Goal: Task Accomplishment & Management: Use online tool/utility

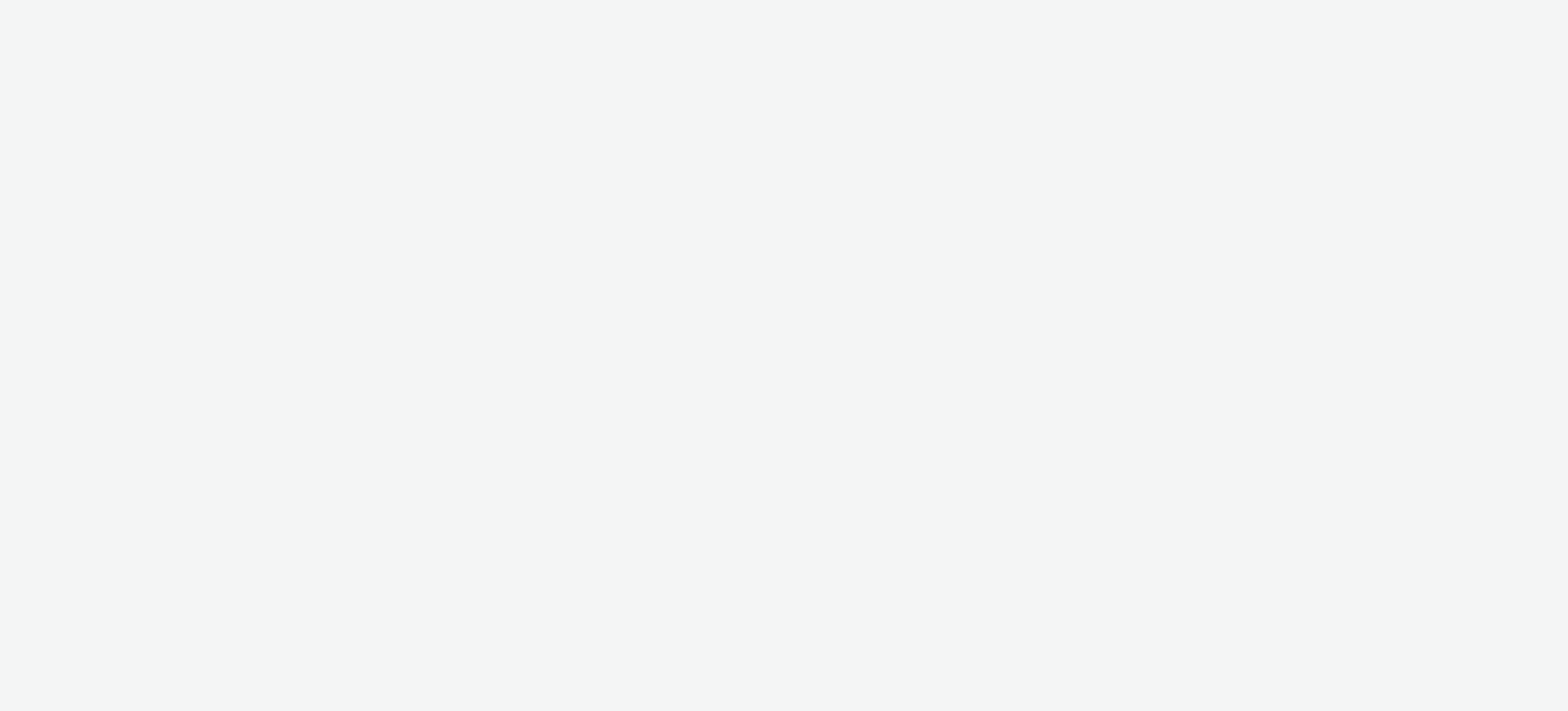
select select "1d1085ae-99c9-479d-9fdd-995ae8fc0774"
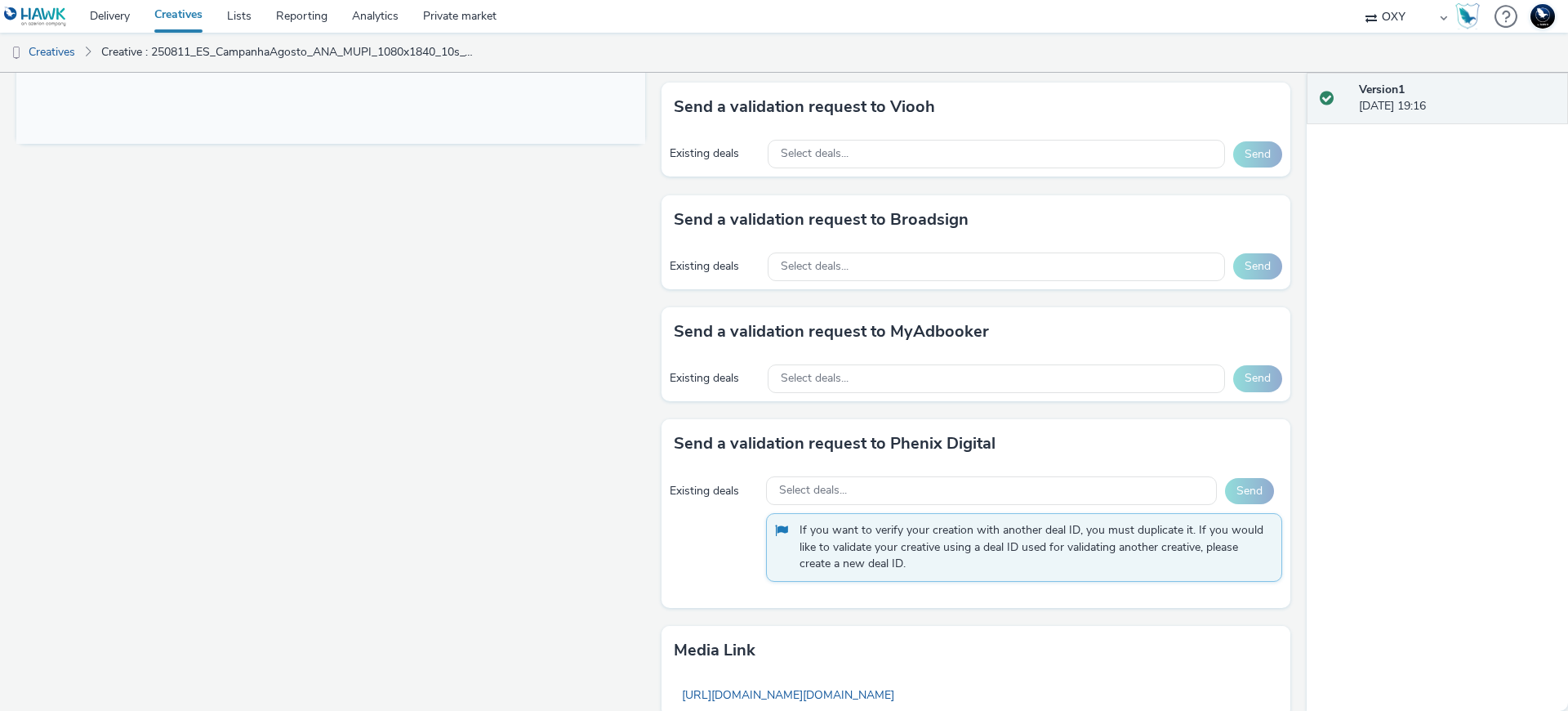
scroll to position [880, 0]
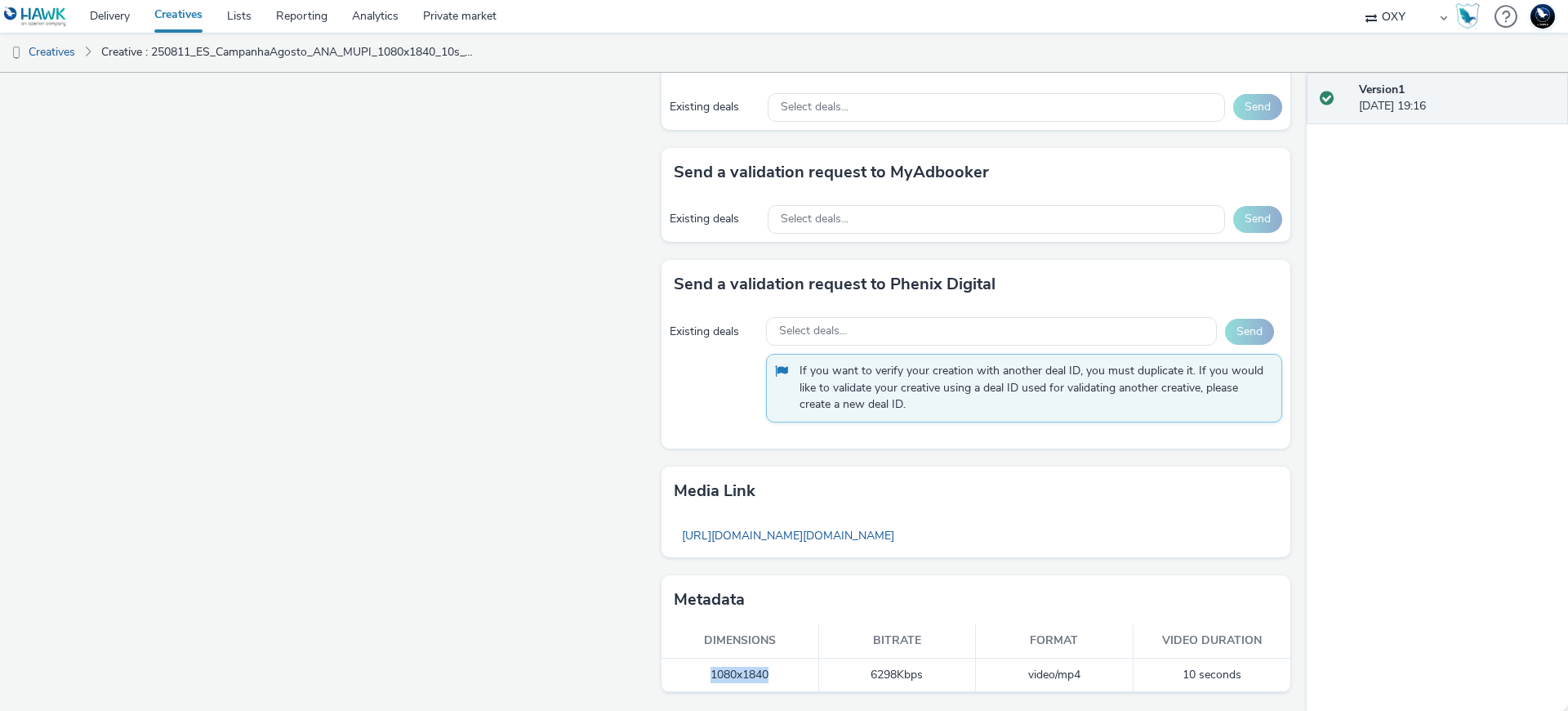
drag, startPoint x: 696, startPoint y: 670, endPoint x: 785, endPoint y: 670, distance: 89.0
click at [785, 670] on td "1080x1840" at bounding box center [741, 676] width 158 height 34
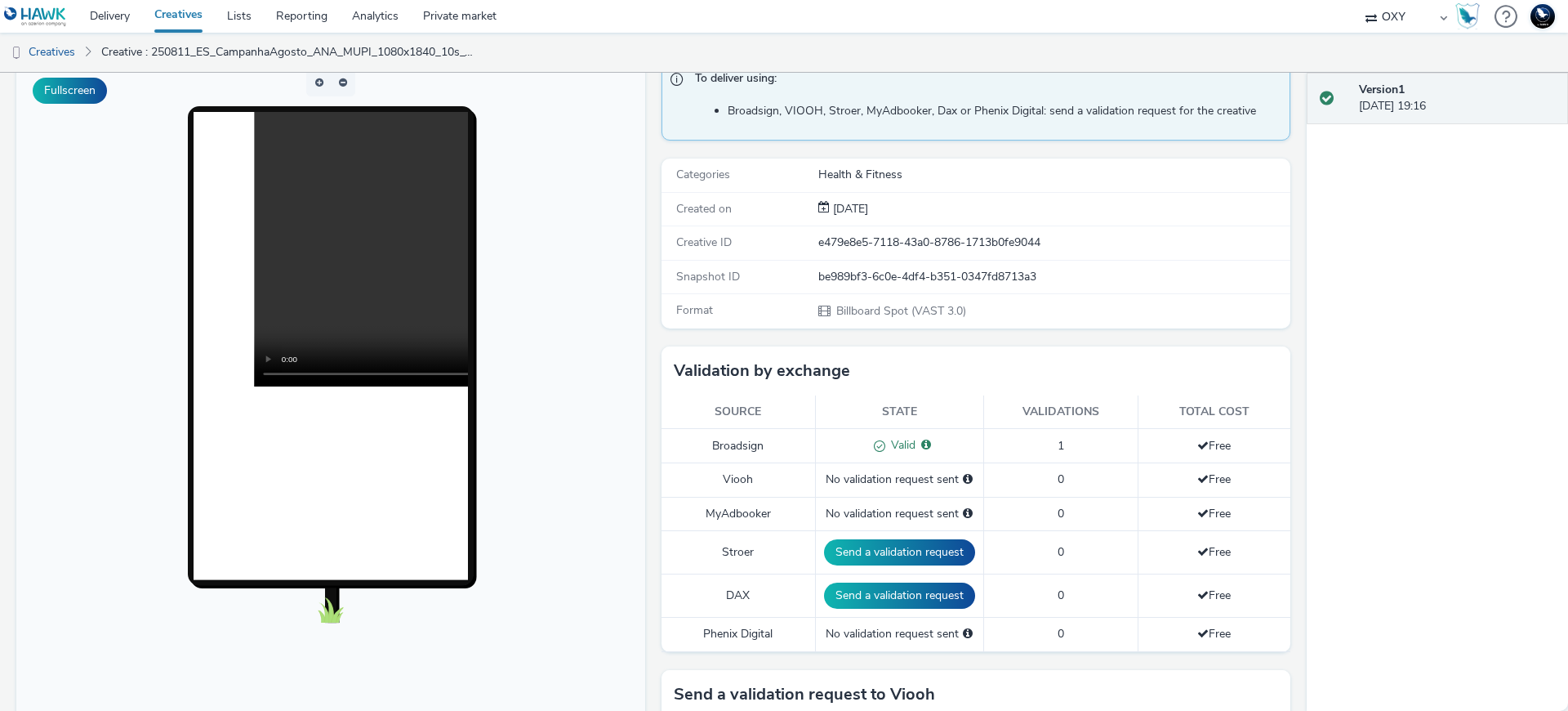
scroll to position [135, 0]
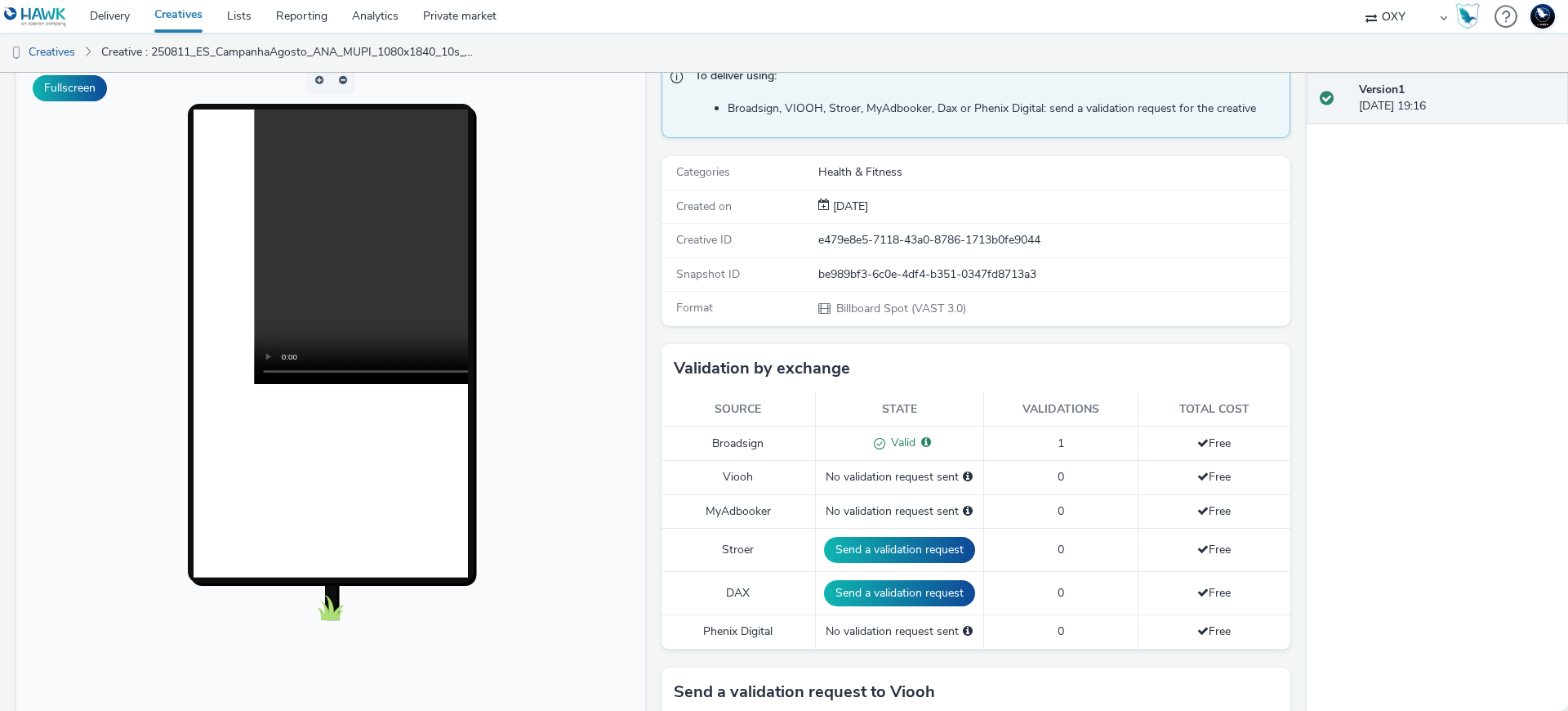
click at [456, 298] on preview-vast at bounding box center [331, 247] width 275 height 275
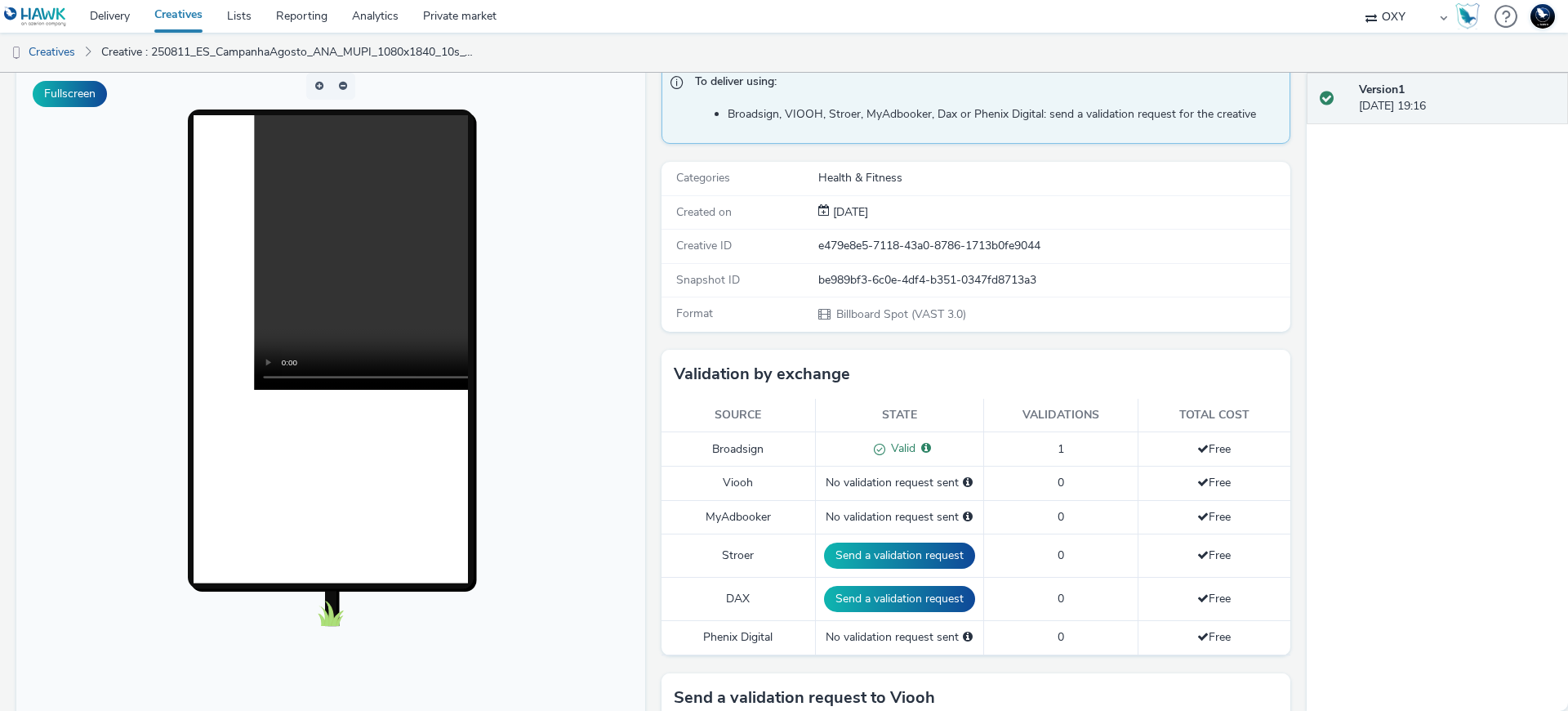
scroll to position [0, 0]
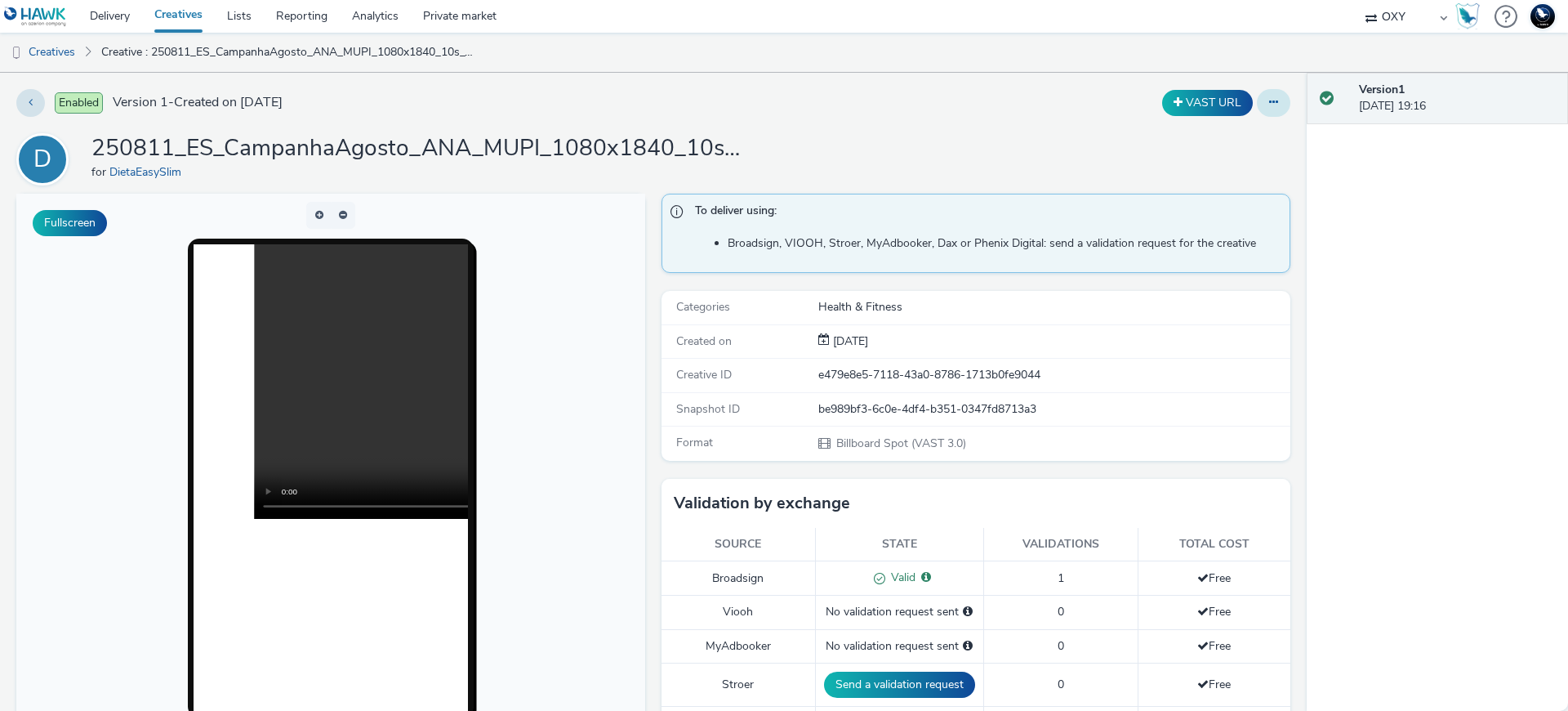
click at [1268, 105] on button at bounding box center [1274, 103] width 34 height 28
click at [1219, 131] on link "Edit" at bounding box center [1229, 135] width 123 height 33
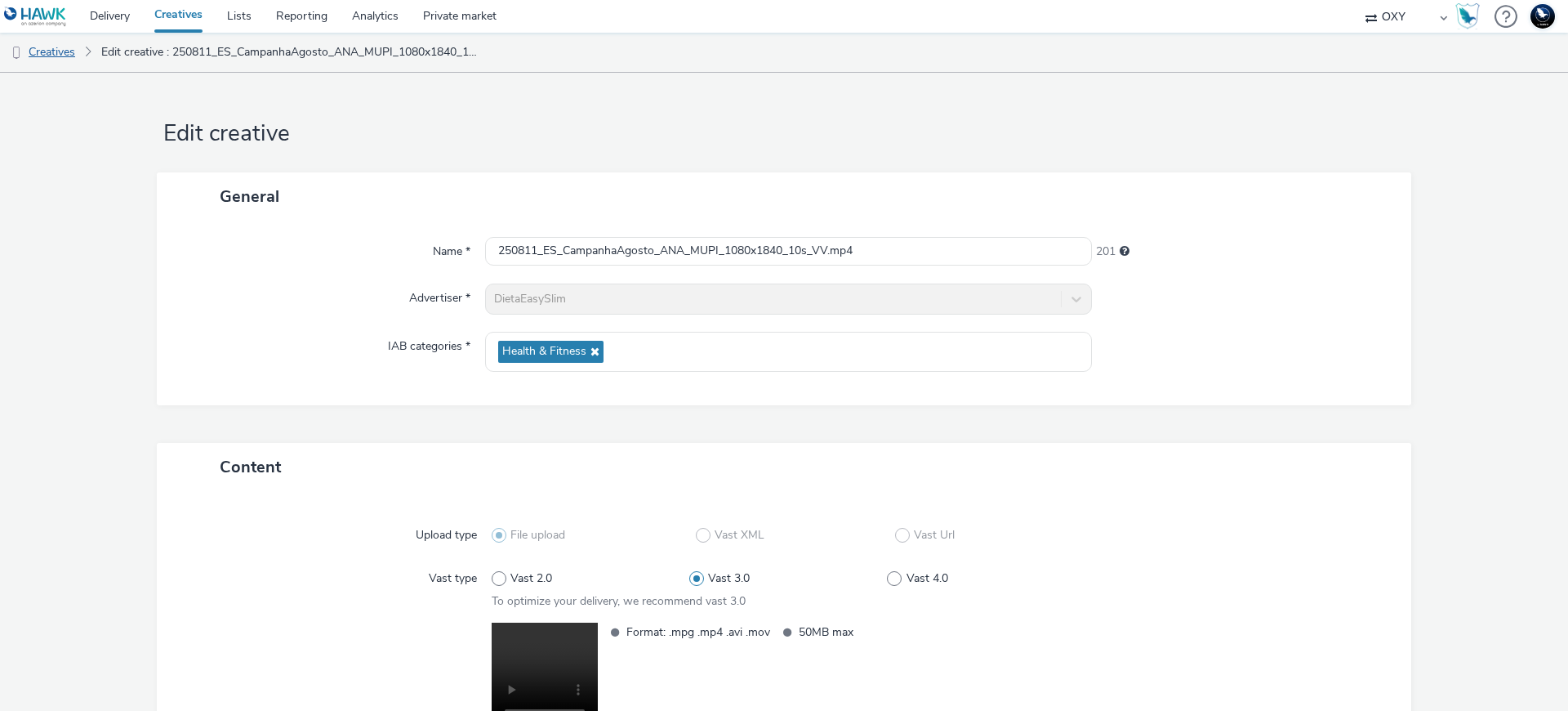
click at [65, 53] on link "Creatives" at bounding box center [41, 52] width 83 height 39
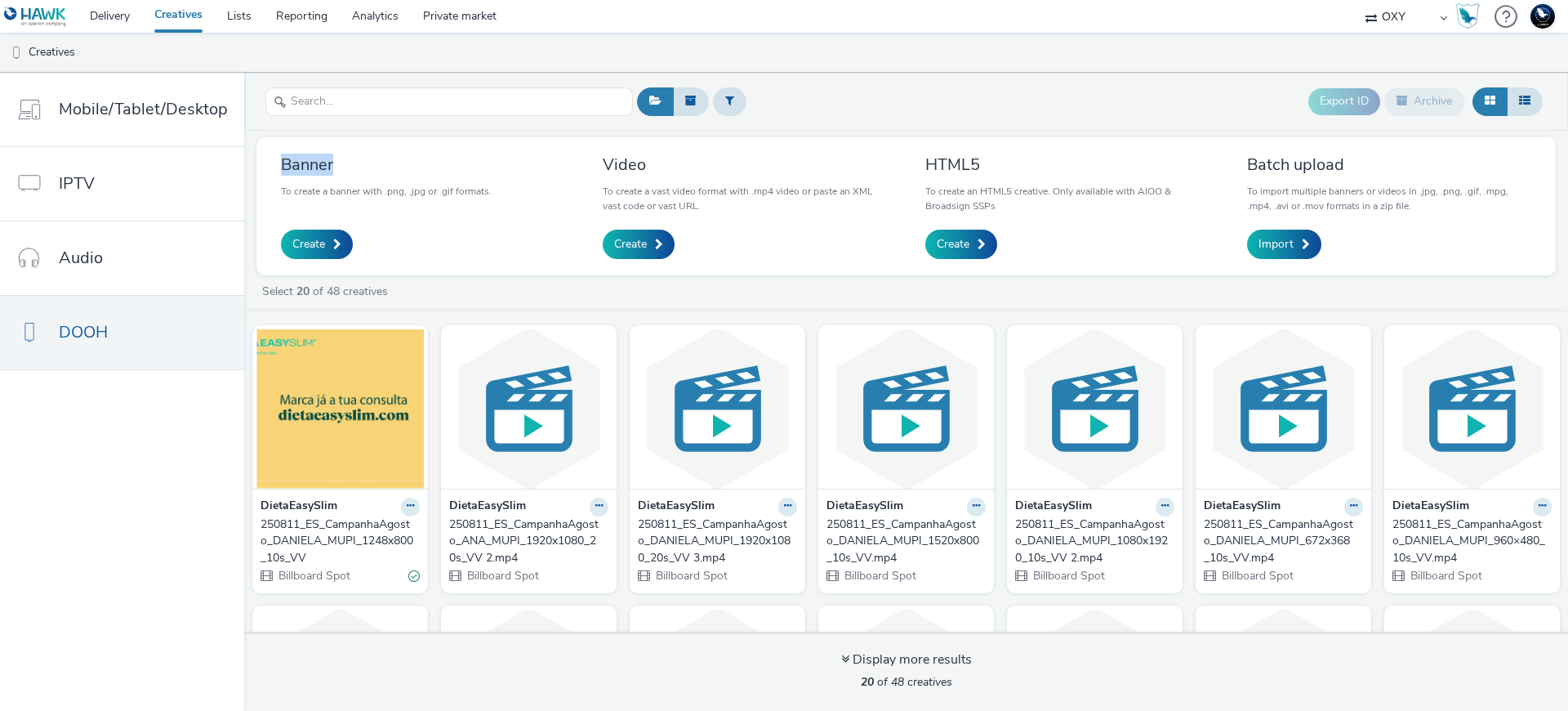
drag, startPoint x: 361, startPoint y: 175, endPoint x: 265, endPoint y: 172, distance: 96.0
click at [269, 172] on div "Banner To create a banner with .png, .jpg or .gif formats. Create" at bounding box center [423, 207] width 309 height 114
drag, startPoint x: 651, startPoint y: 165, endPoint x: 589, endPoint y: 162, distance: 62.1
click at [591, 162] on div "Video To create a vast video format with .mp4 video or paste an XML vast code o…" at bounding box center [745, 207] width 309 height 114
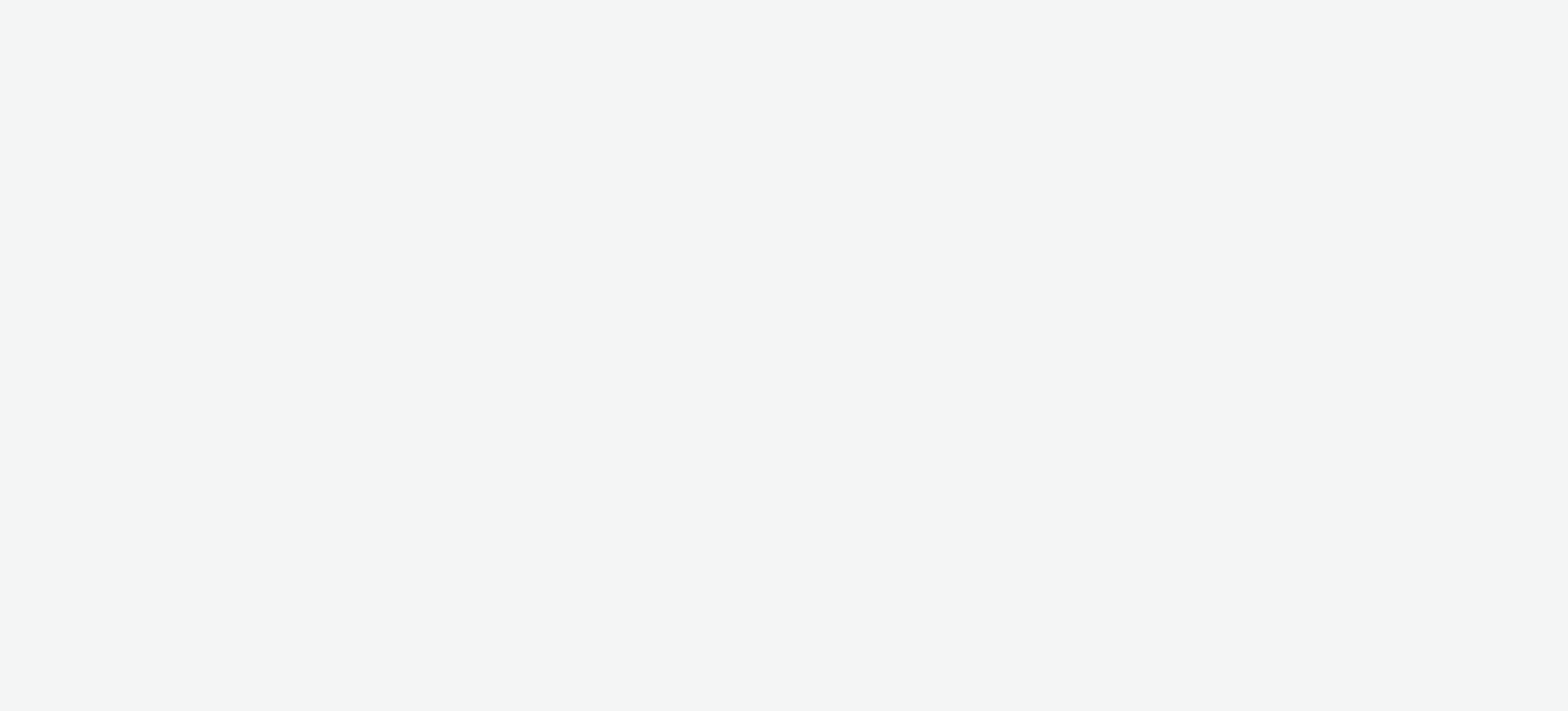
select select "1d1085ae-99c9-479d-9fdd-995ae8fc0774"
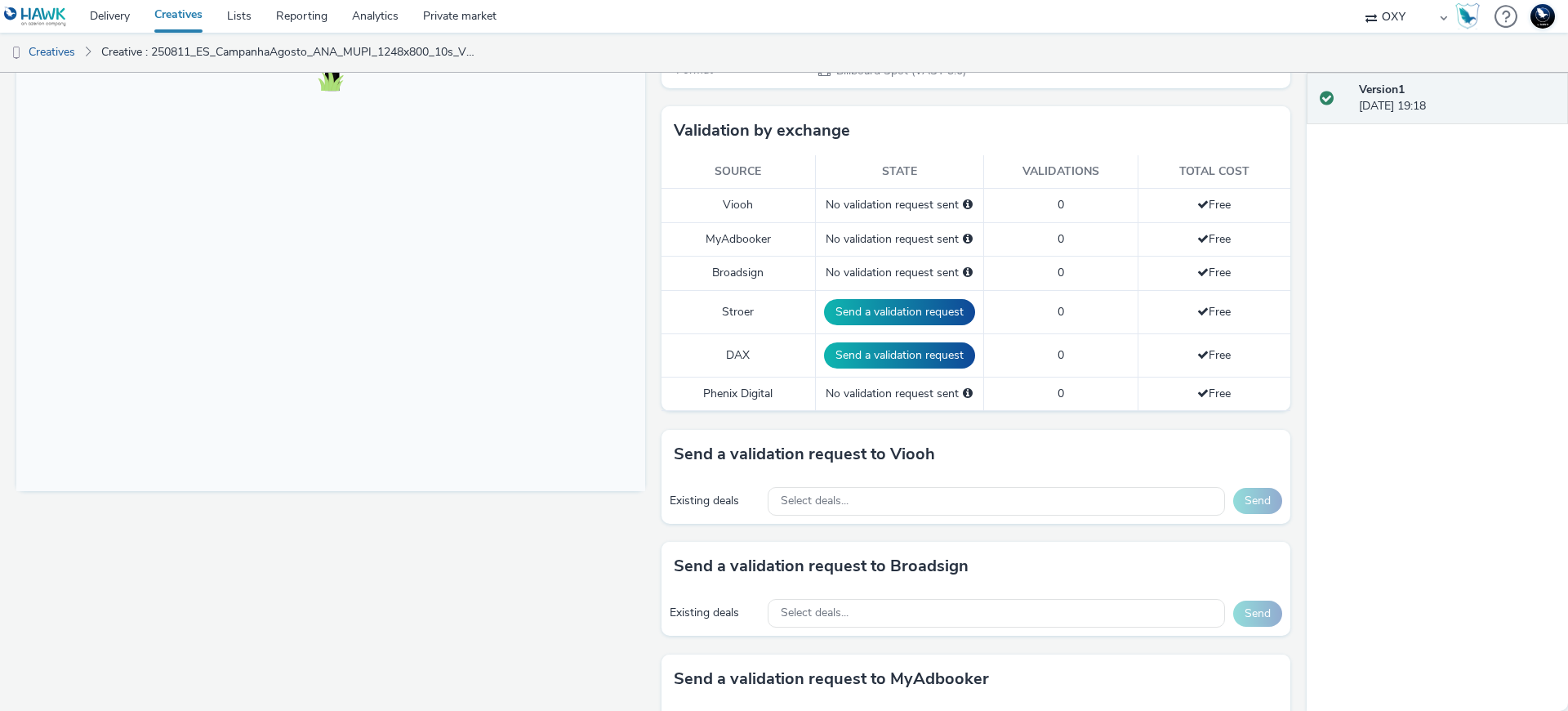
scroll to position [195, 0]
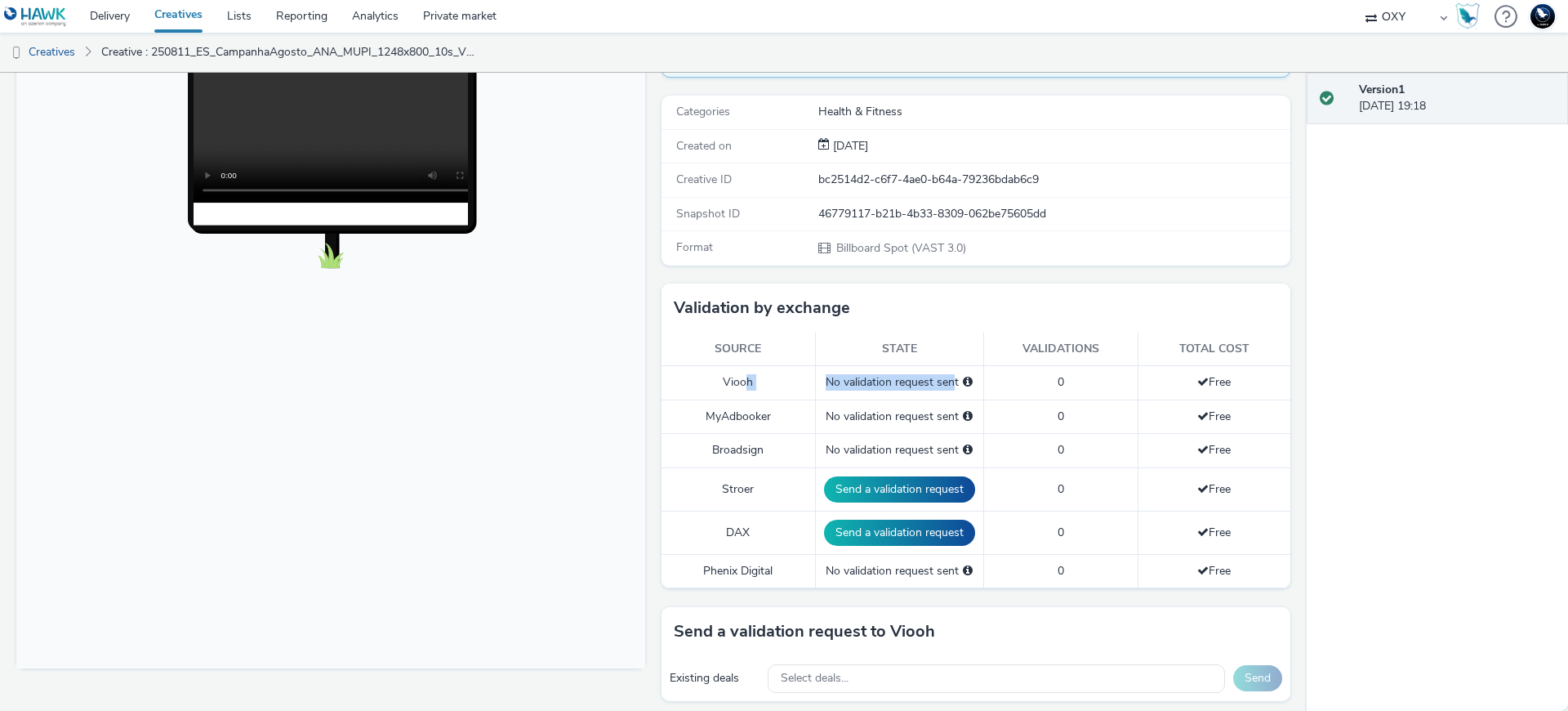
drag, startPoint x: 740, startPoint y: 379, endPoint x: 950, endPoint y: 379, distance: 210.0
click at [948, 379] on tr "Viooh No validation request sent 0 Free" at bounding box center [975, 383] width 629 height 34
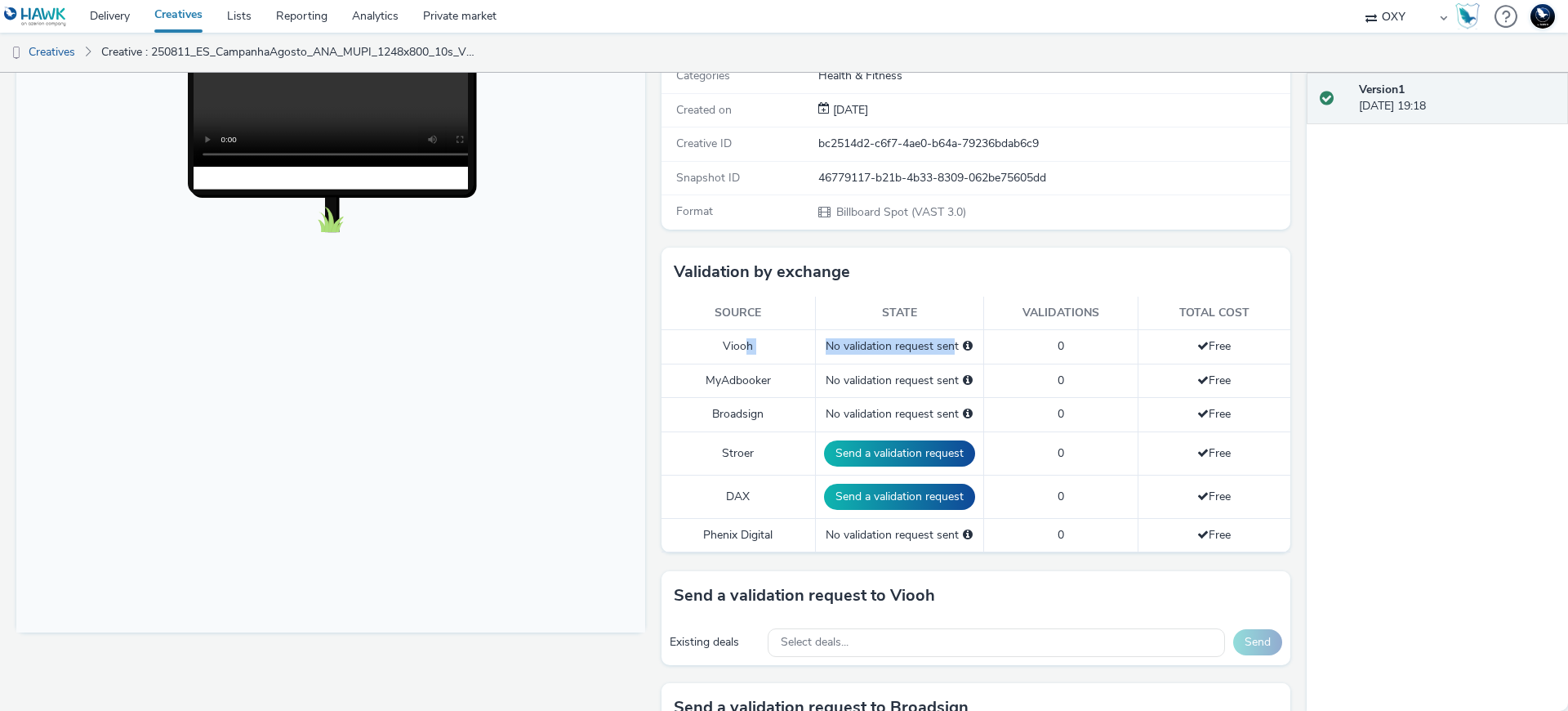
scroll to position [120, 0]
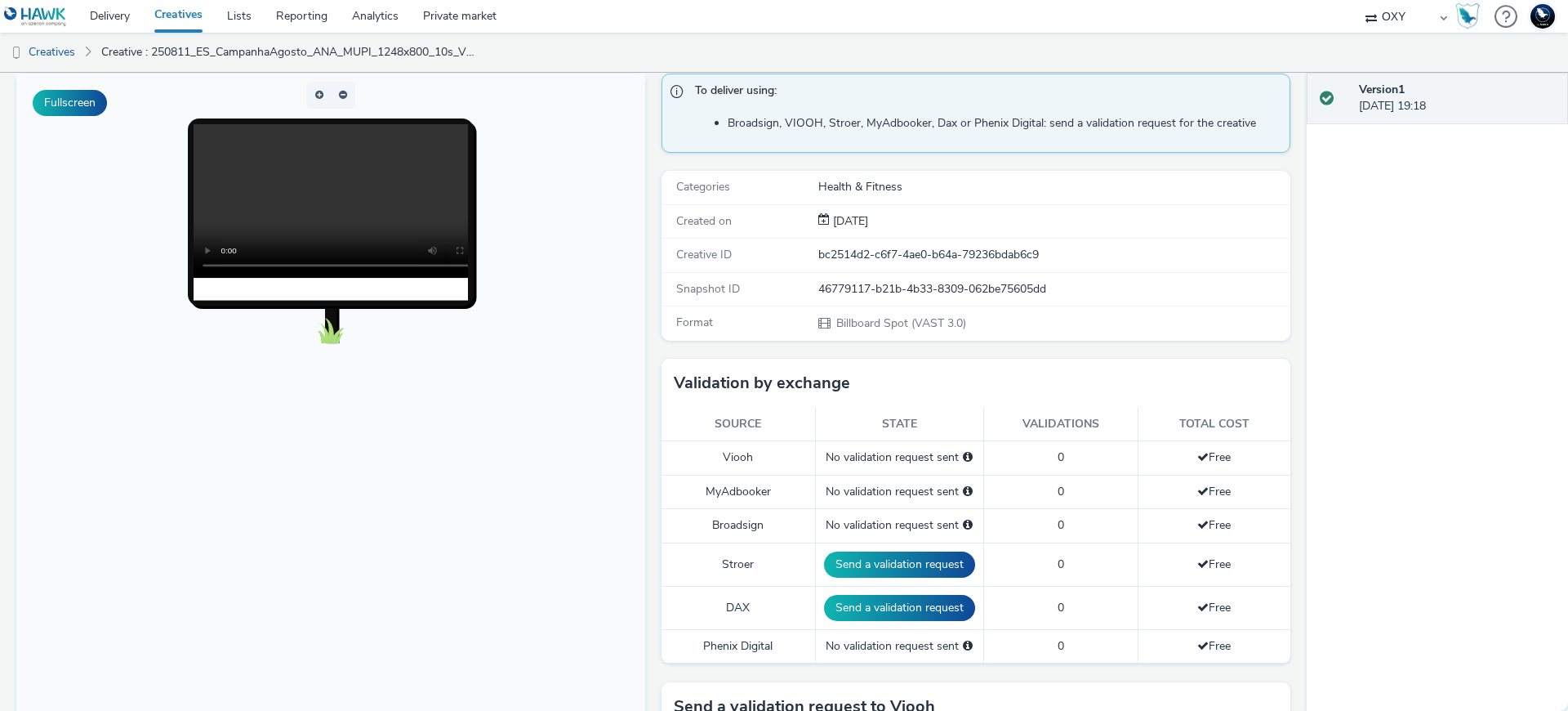
drag, startPoint x: 780, startPoint y: 323, endPoint x: 964, endPoint y: 314, distance: 184.2
click at [964, 314] on div "Format Billboard Spot (VAST 3.0)" at bounding box center [975, 324] width 629 height 34
drag, startPoint x: 953, startPoint y: 321, endPoint x: 789, endPoint y: 328, distance: 164.1
click at [789, 328] on div "Format Billboard Spot (VAST 3.0)" at bounding box center [975, 324] width 629 height 34
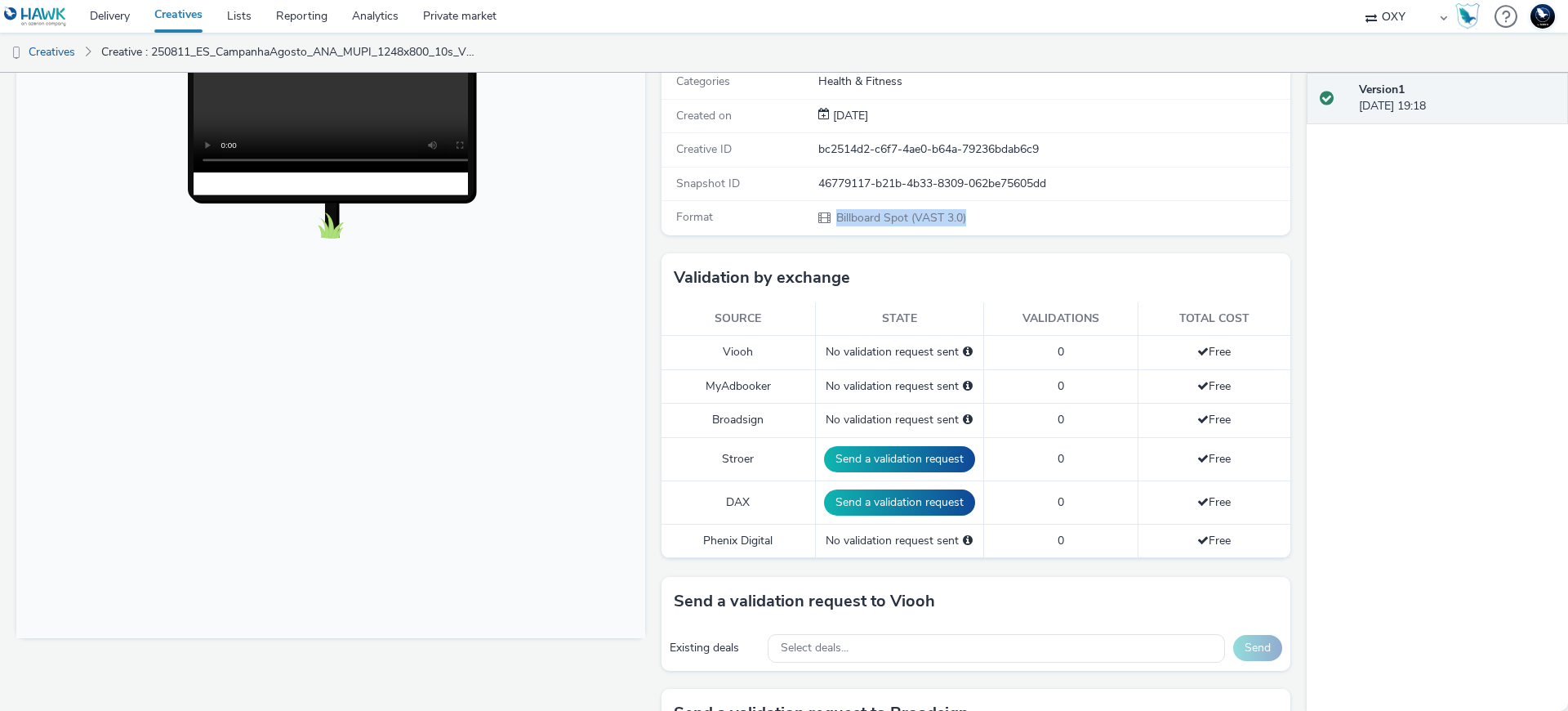
scroll to position [0, 0]
